Goal: Task Accomplishment & Management: Manage account settings

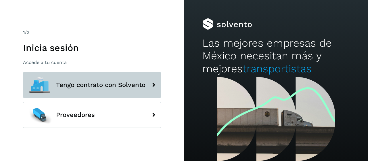
click at [79, 86] on span "Tengo contrato con Solvento" at bounding box center [100, 84] width 89 height 7
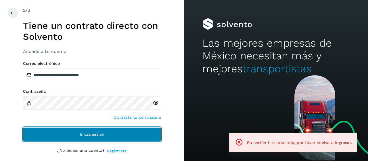
click at [104, 133] on span "Inicia sesión" at bounding box center [92, 134] width 24 height 4
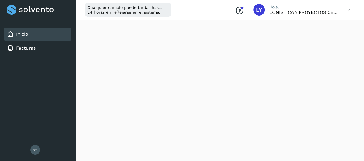
scroll to position [143, 0]
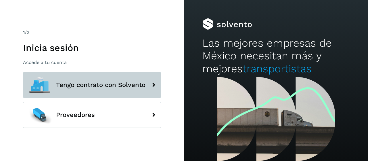
click at [80, 84] on span "Tengo contrato con Solvento" at bounding box center [100, 84] width 89 height 7
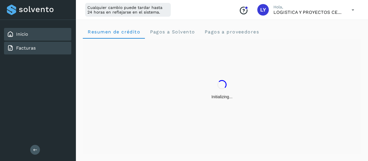
click at [33, 46] on link "Facturas" at bounding box center [26, 47] width 20 height 5
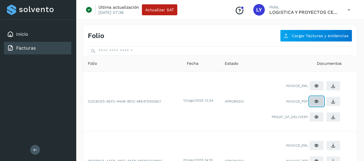
click at [316, 100] on icon at bounding box center [316, 101] width 5 height 5
